Goal: Register for event/course

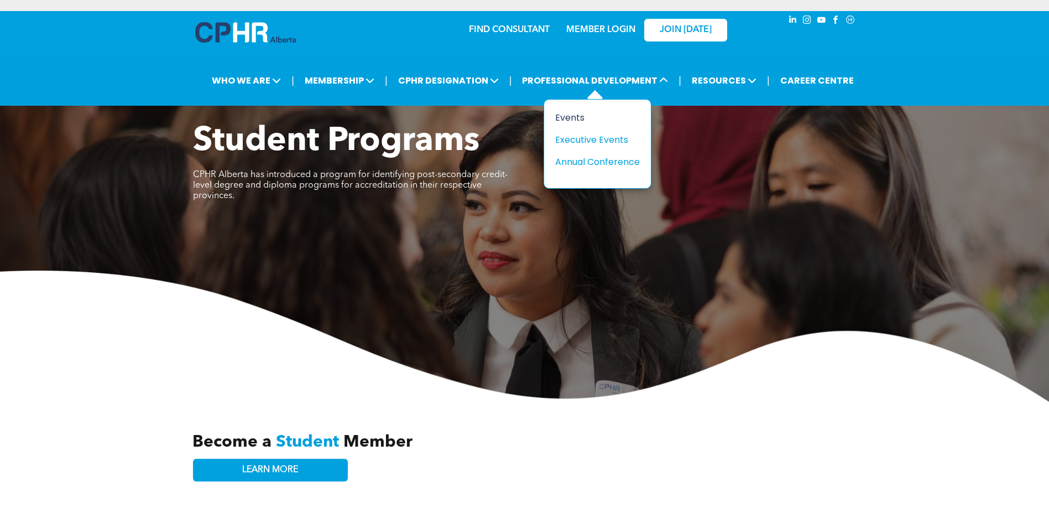
click at [564, 118] on div "Events" at bounding box center [593, 118] width 76 height 14
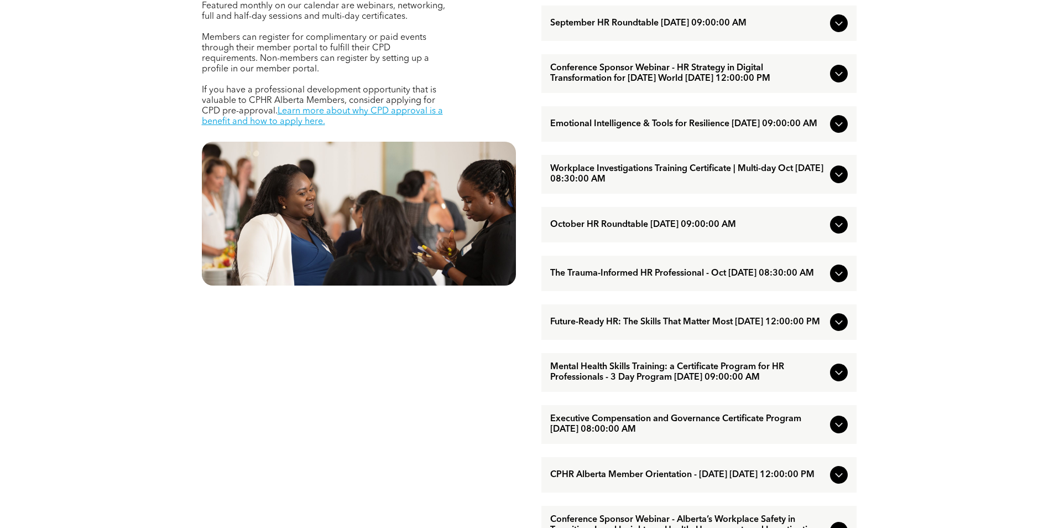
scroll to position [553, 0]
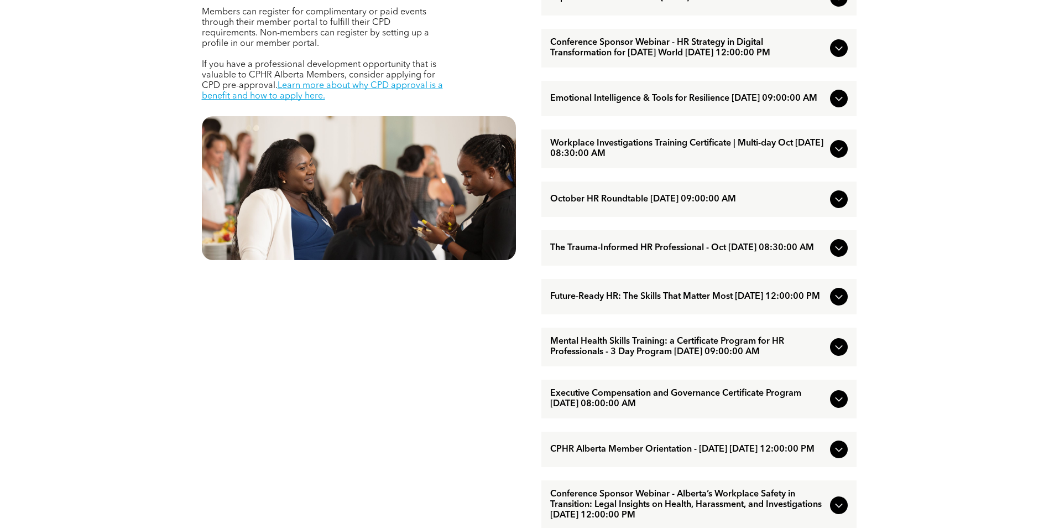
click at [834, 254] on icon at bounding box center [839, 247] width 13 height 13
